Goal: Task Accomplishment & Management: Manage account settings

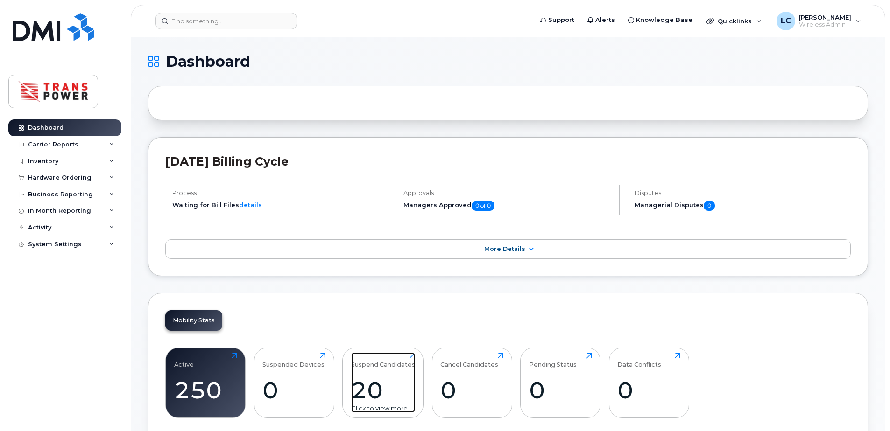
click at [382, 384] on div "20" at bounding box center [383, 391] width 64 height 28
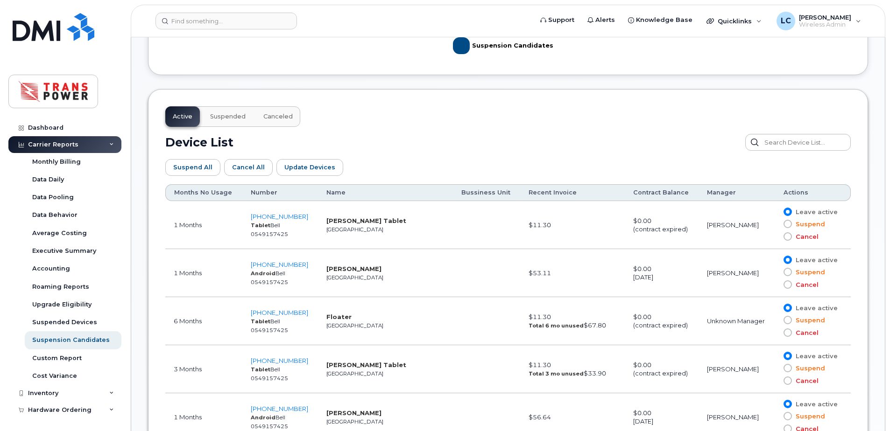
scroll to position [560, 0]
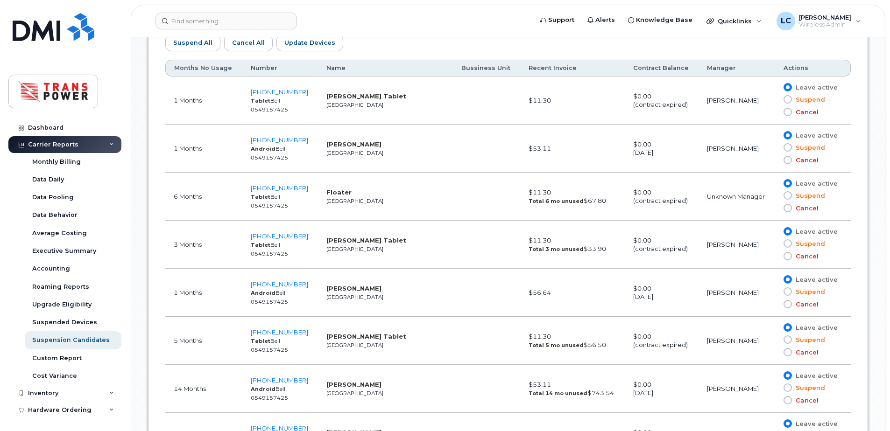
click at [786, 208] on span at bounding box center [787, 208] width 8 height 8
click at [774, 208] on input "Cancel" at bounding box center [774, 208] width 0 height 0
click at [784, 184] on span at bounding box center [787, 183] width 8 height 8
click at [774, 183] on input "Leave active" at bounding box center [774, 183] width 0 height 0
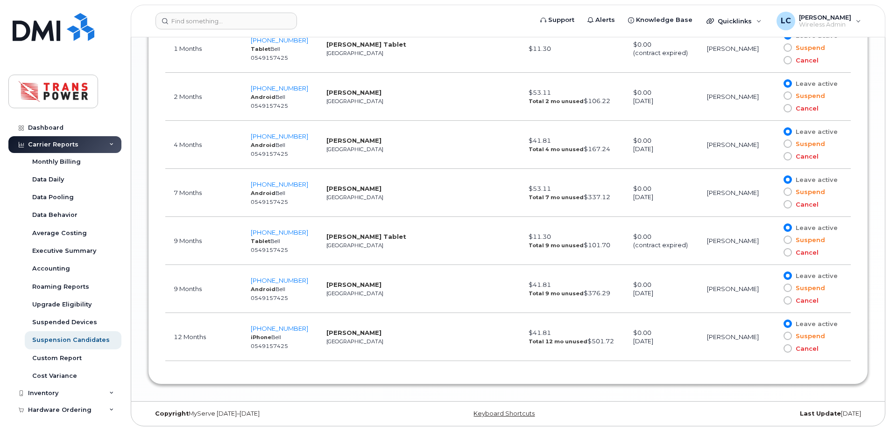
scroll to position [1175, 0]
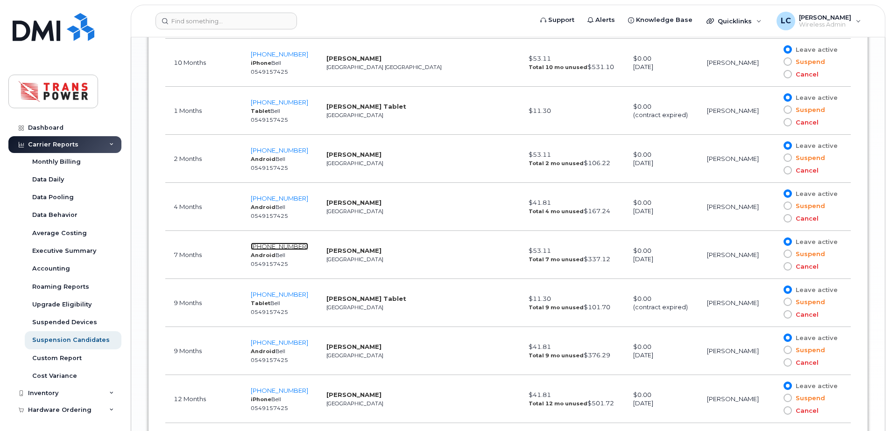
click at [284, 244] on span "437-848-7183" at bounding box center [279, 246] width 57 height 7
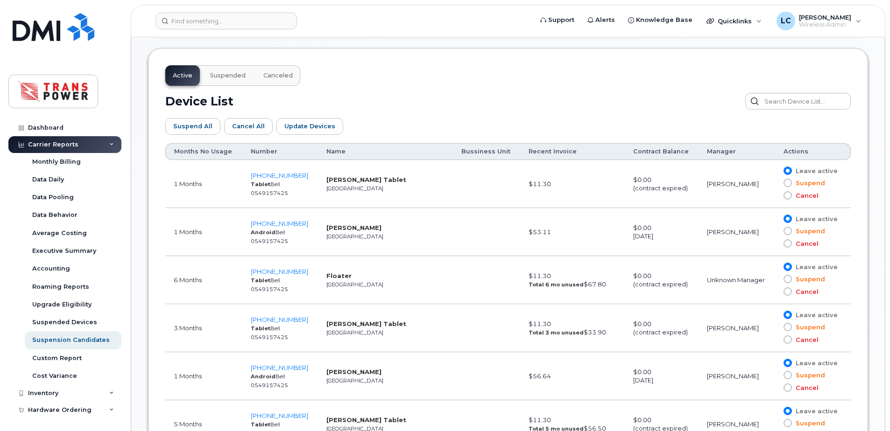
scroll to position [490, 0]
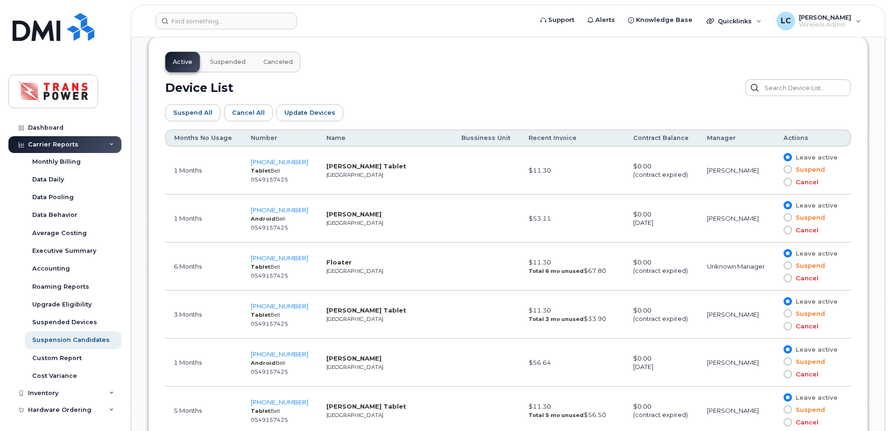
click at [788, 274] on span at bounding box center [787, 278] width 8 height 8
click at [774, 278] on input "Cancel" at bounding box center [774, 278] width 0 height 0
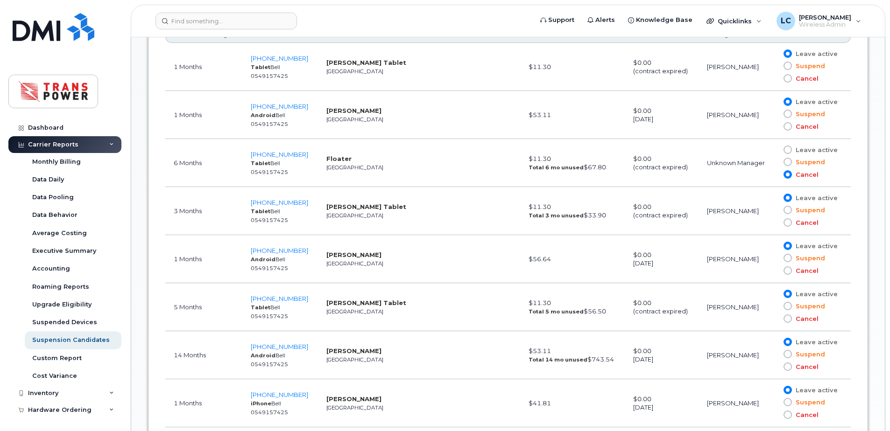
scroll to position [615, 0]
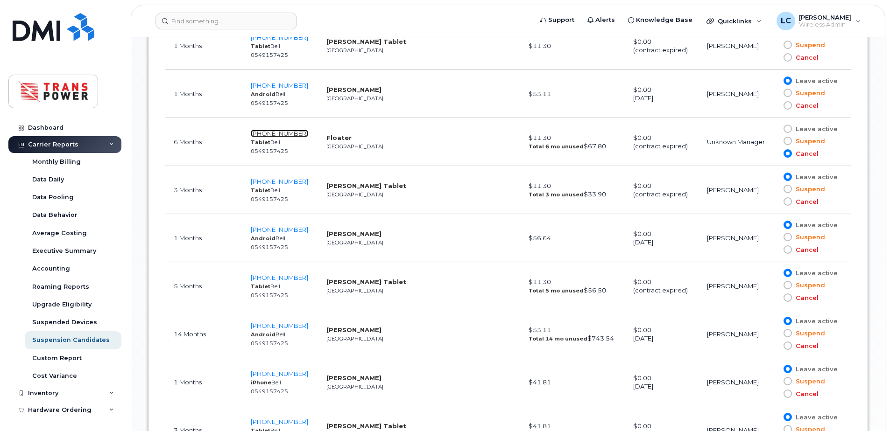
click at [280, 136] on span "416-576-6964" at bounding box center [279, 133] width 57 height 7
click at [275, 133] on span "416-576-6964" at bounding box center [279, 133] width 57 height 7
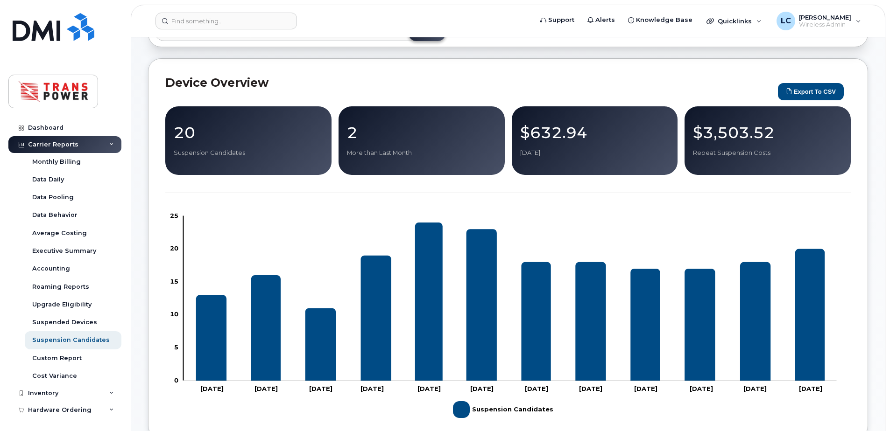
scroll to position [0, 0]
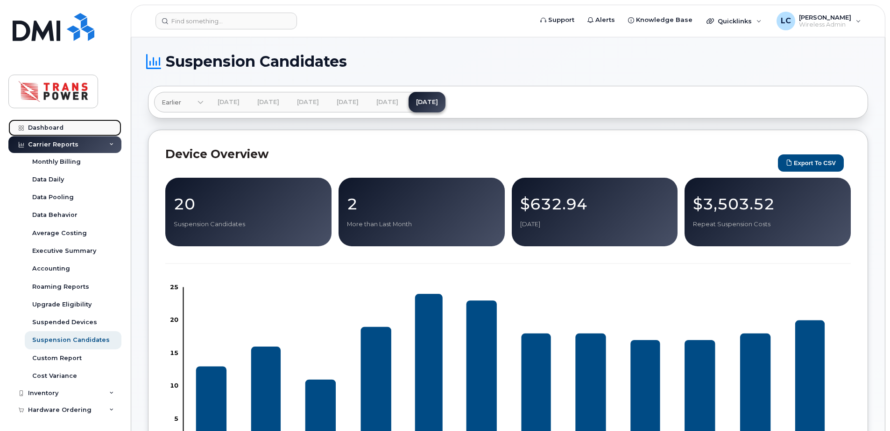
click at [49, 126] on div "Dashboard" at bounding box center [45, 127] width 35 height 7
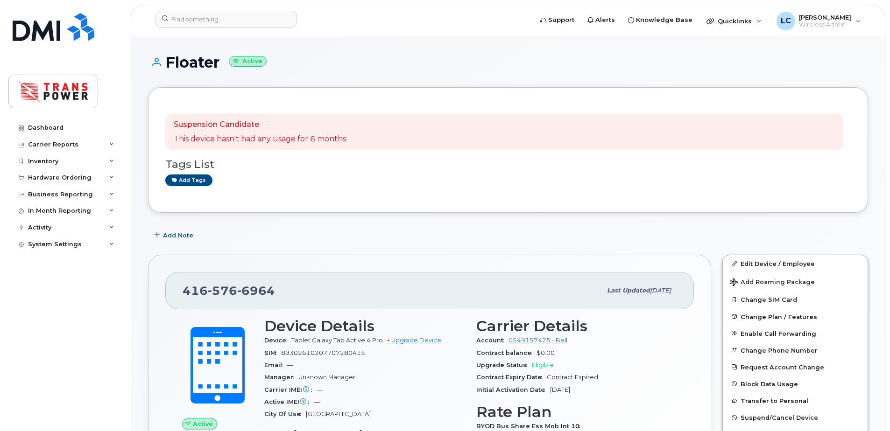
click at [315, 355] on span "89302610207707280415" at bounding box center [323, 353] width 84 height 7
copy span "89302610207707280415"
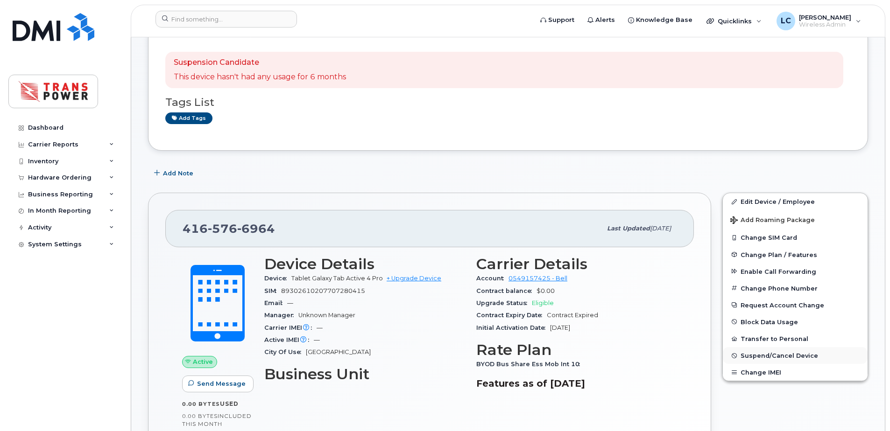
click at [781, 358] on span "Suspend/Cancel Device" at bounding box center [778, 355] width 77 height 7
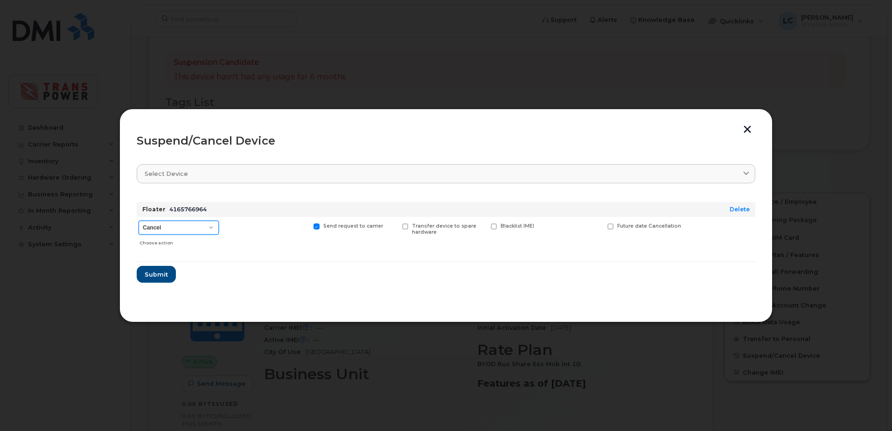
click at [196, 230] on select "Cancel Suspend - Extend Suspension Suspend - Reduced Rate Suspend - Full Rate S…" at bounding box center [179, 228] width 80 height 14
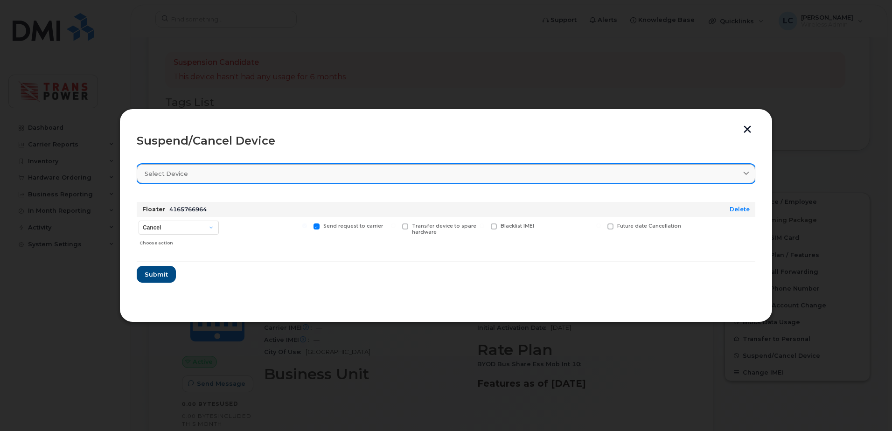
click at [248, 180] on link "Select device" at bounding box center [446, 173] width 619 height 19
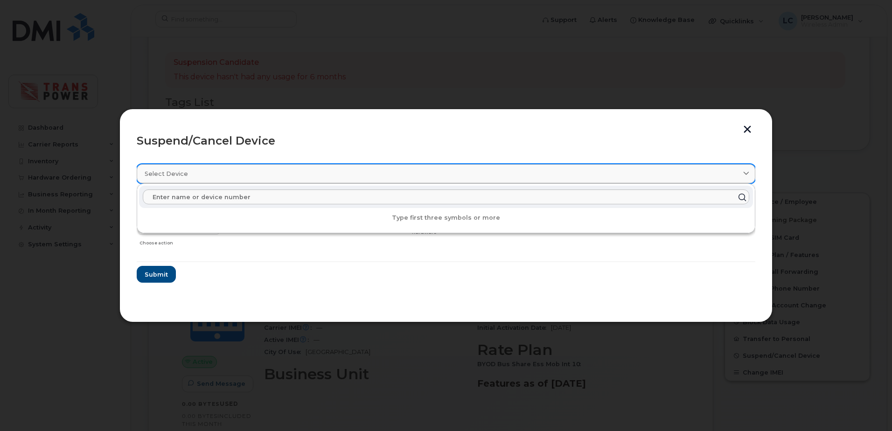
click at [251, 177] on div "Select device" at bounding box center [446, 173] width 603 height 9
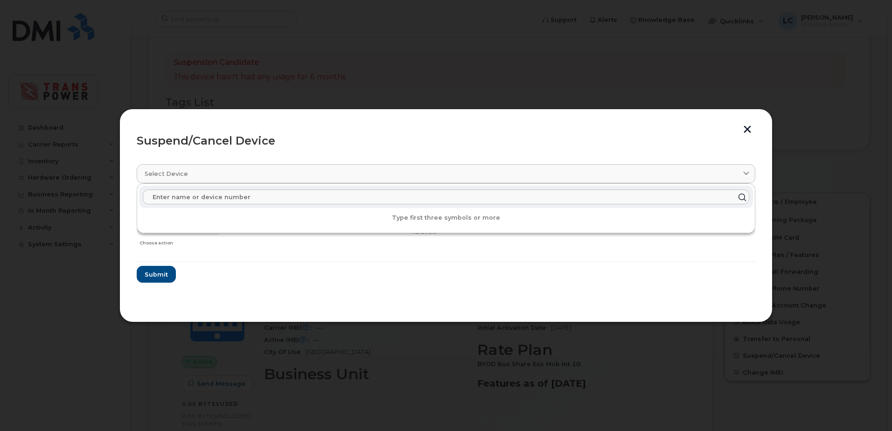
click at [237, 257] on form "Floater 4165766964 Delete Cancel Suspend - Extend Suspension Suspend - Reduced …" at bounding box center [446, 239] width 619 height 88
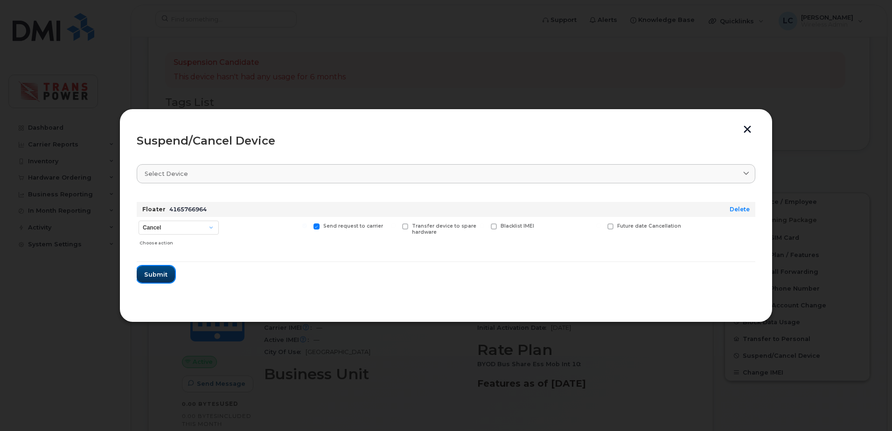
click at [161, 278] on span "Submit" at bounding box center [155, 274] width 23 height 9
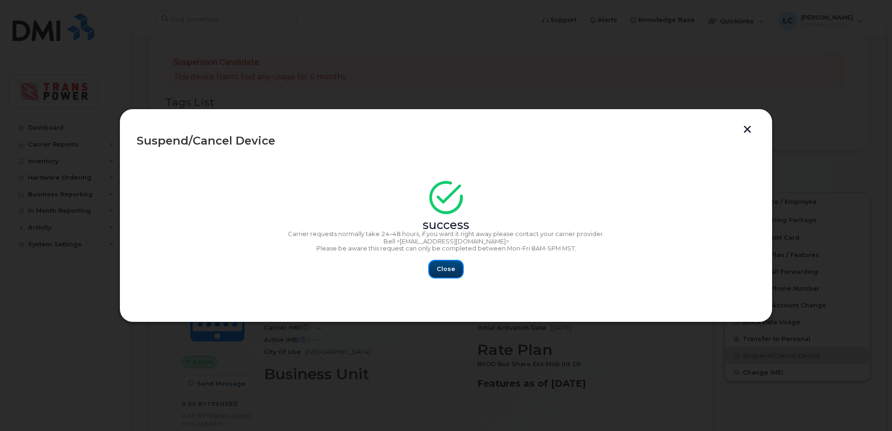
click at [449, 272] on span "Close" at bounding box center [446, 269] width 19 height 9
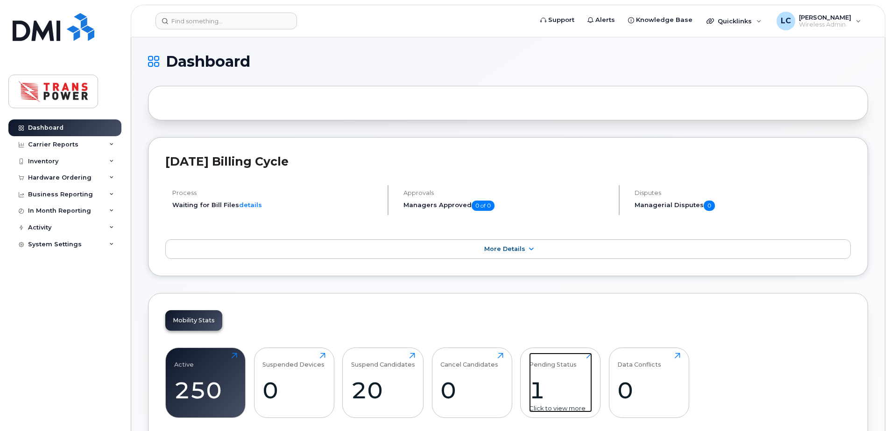
click at [541, 372] on div "Pending Status 1 Click to view more" at bounding box center [560, 383] width 63 height 60
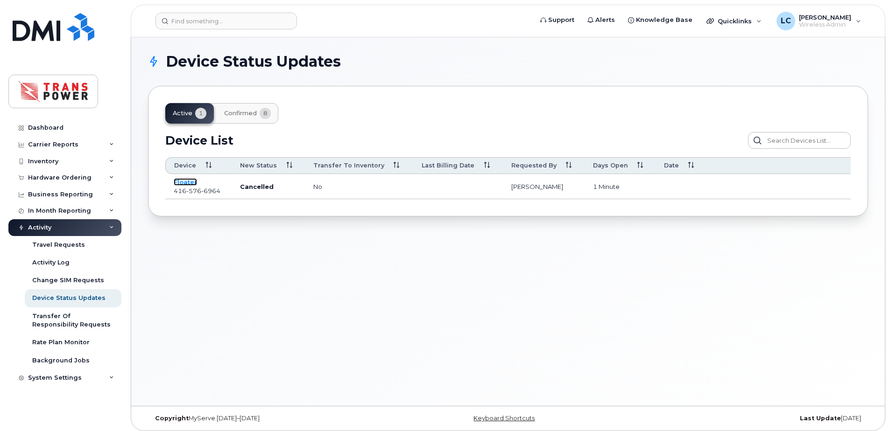
click at [190, 182] on link "Floater" at bounding box center [185, 181] width 23 height 7
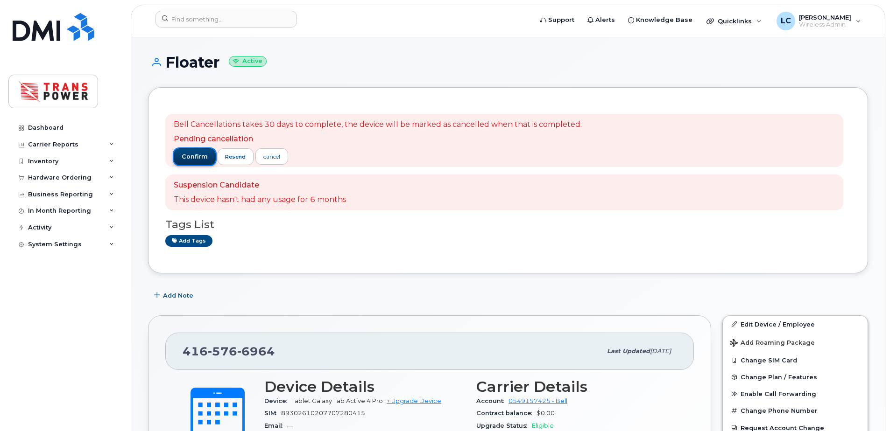
click at [197, 157] on span "confirm" at bounding box center [195, 157] width 26 height 8
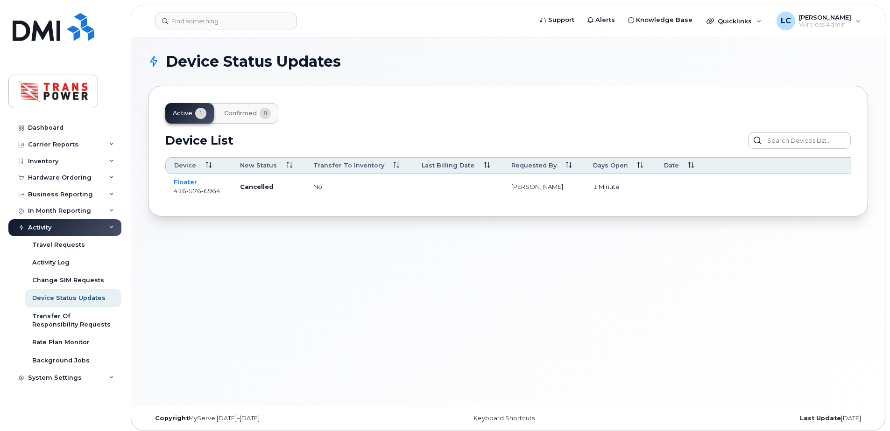
click at [183, 187] on span "416 576 6964" at bounding box center [197, 190] width 47 height 7
click at [182, 184] on link "Floater" at bounding box center [185, 181] width 23 height 7
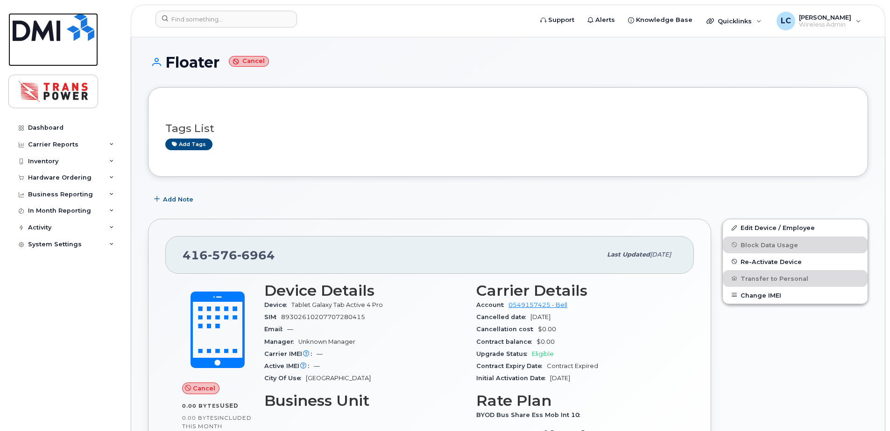
click at [37, 39] on img at bounding box center [54, 27] width 82 height 28
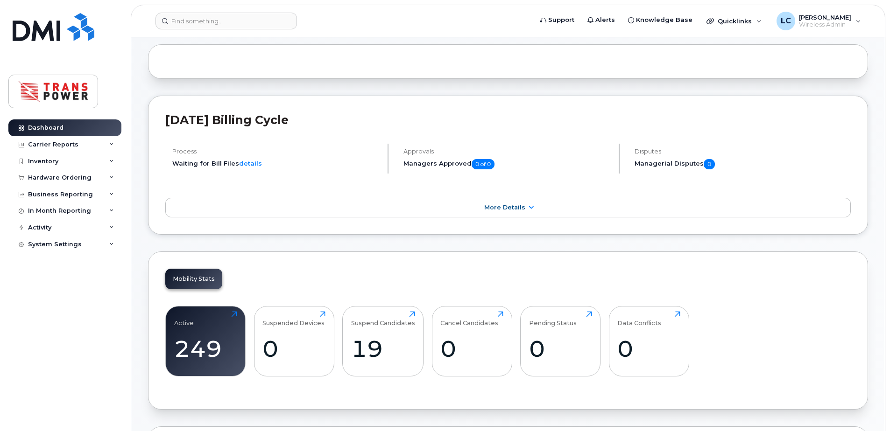
scroll to position [125, 0]
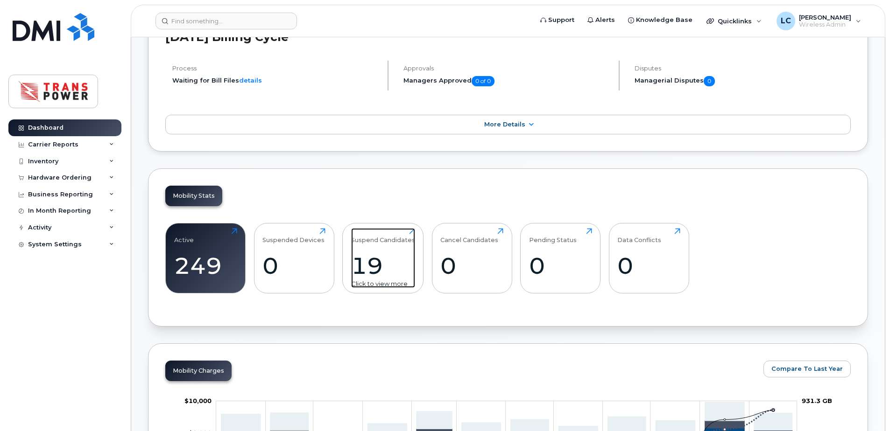
click at [379, 250] on div "Suspend Candidates 19 Click to view more" at bounding box center [383, 258] width 64 height 60
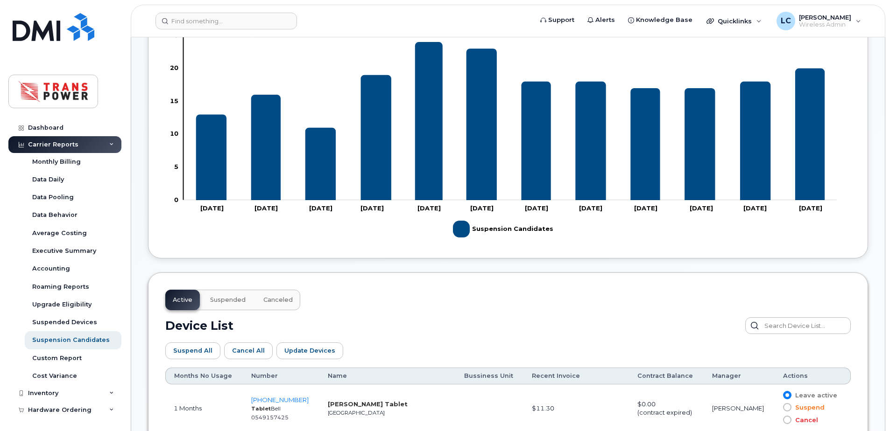
scroll to position [7, 0]
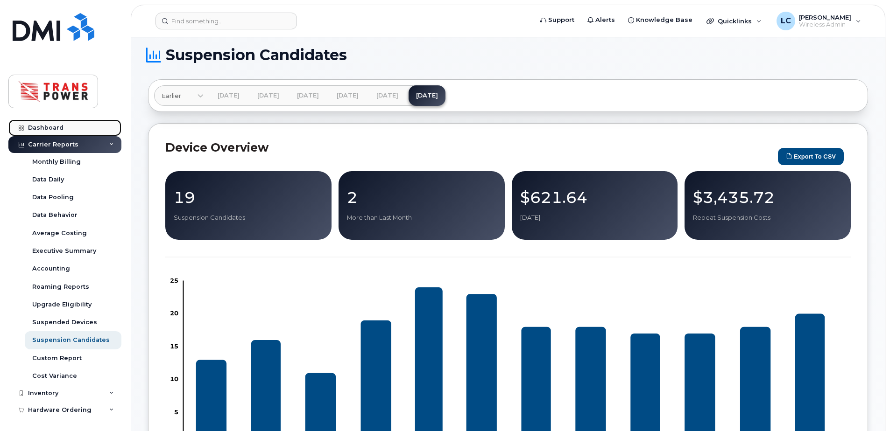
click at [72, 128] on link "Dashboard" at bounding box center [64, 127] width 113 height 17
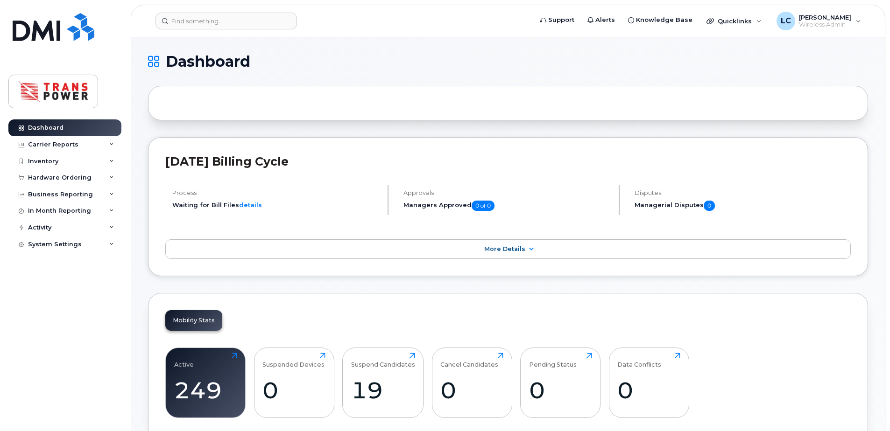
click at [573, 175] on header "[DATE] Billing Cycle" at bounding box center [507, 170] width 685 height 31
click at [272, 23] on input at bounding box center [225, 21] width 141 height 17
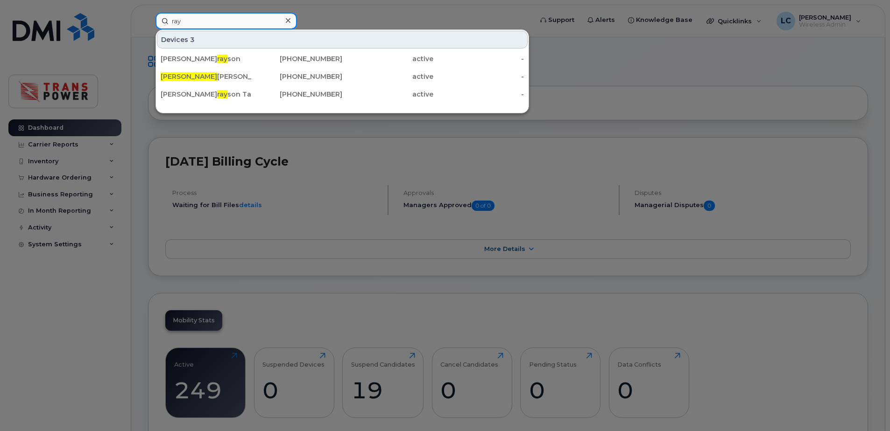
type input "ray"
click at [376, 10] on div at bounding box center [445, 215] width 890 height 431
